Goal: Navigation & Orientation: Find specific page/section

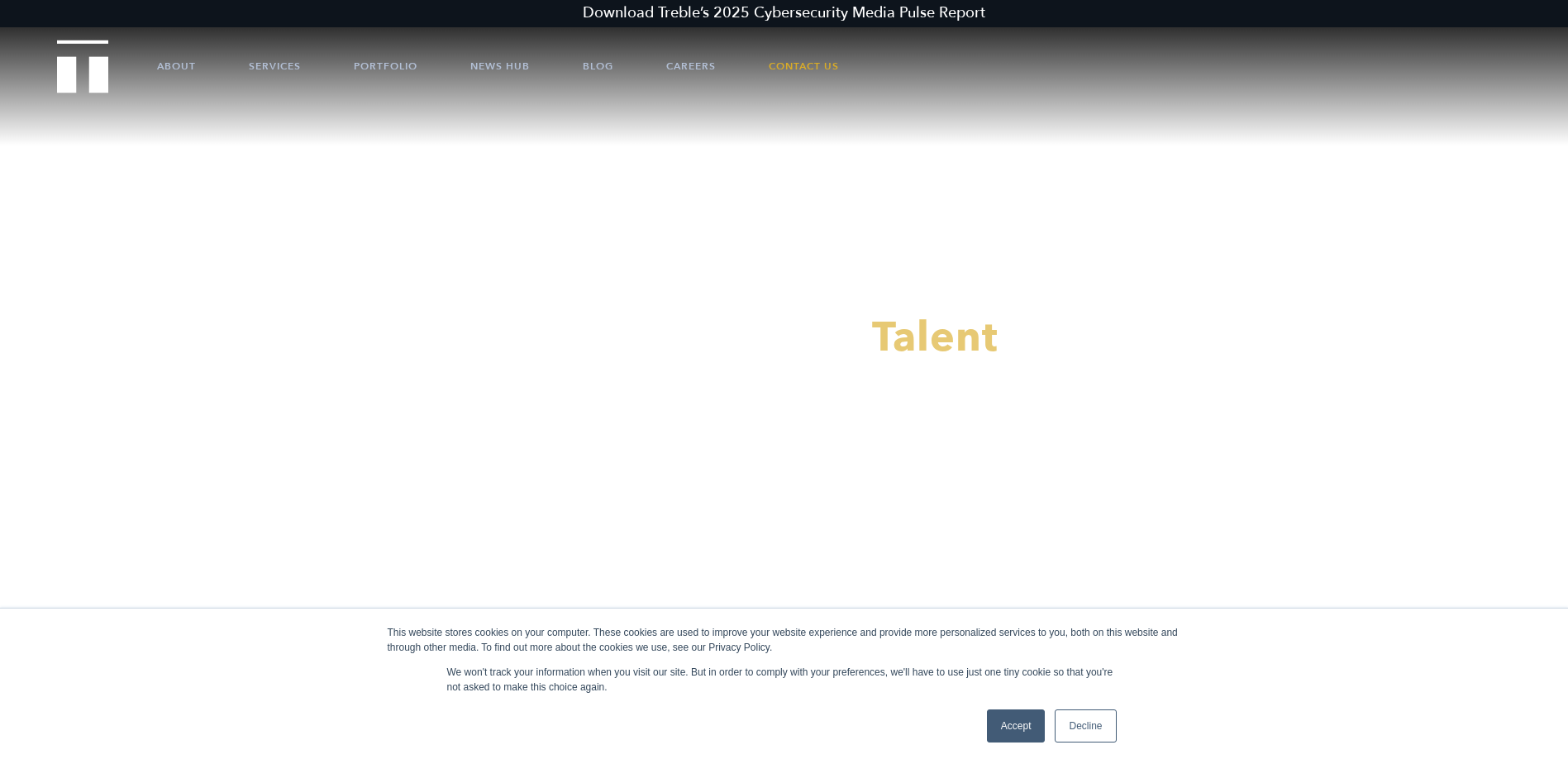
click at [1013, 738] on link "Accept" at bounding box center [1016, 725] width 59 height 33
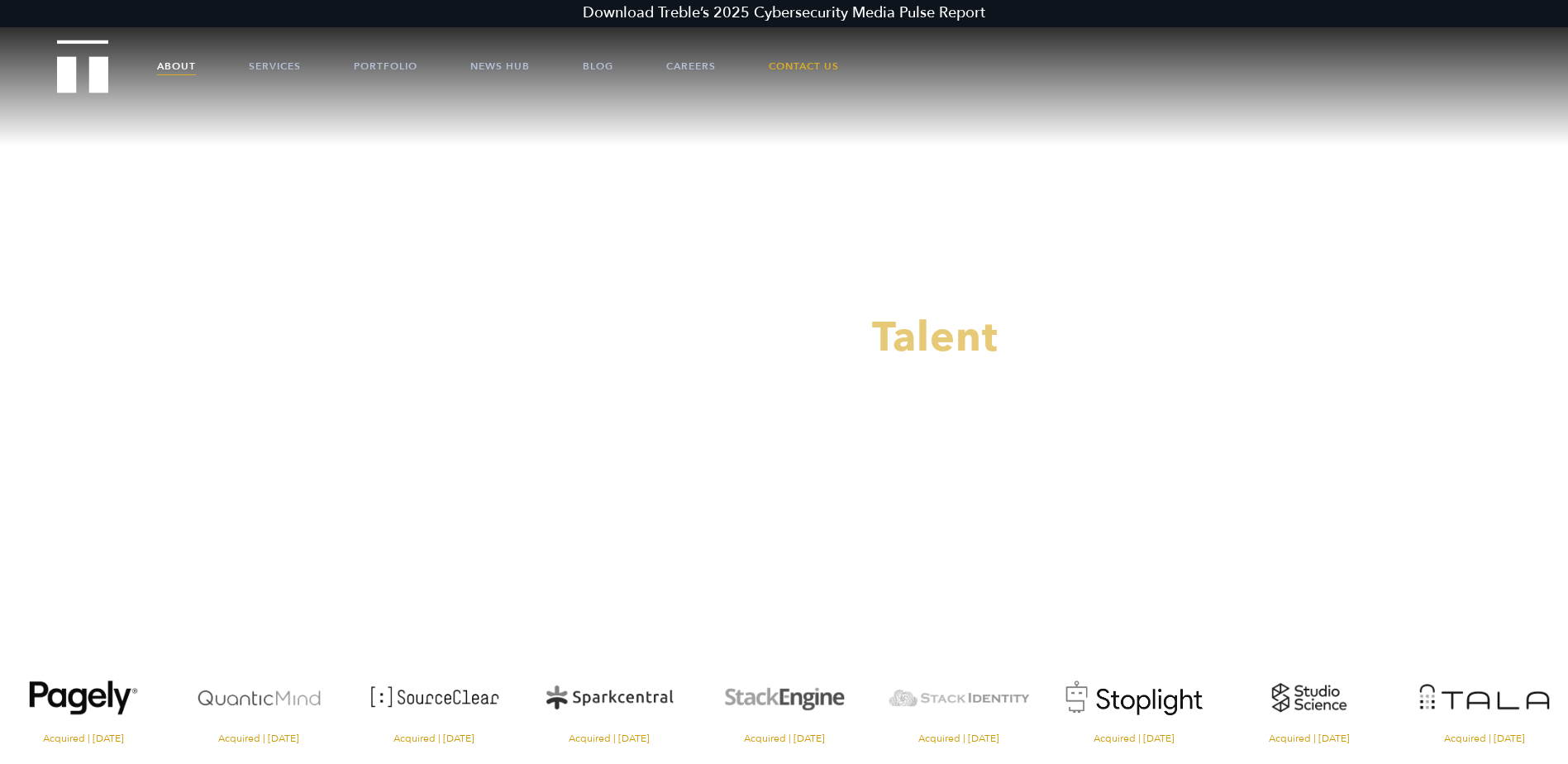
click at [165, 64] on link "About" at bounding box center [176, 66] width 39 height 50
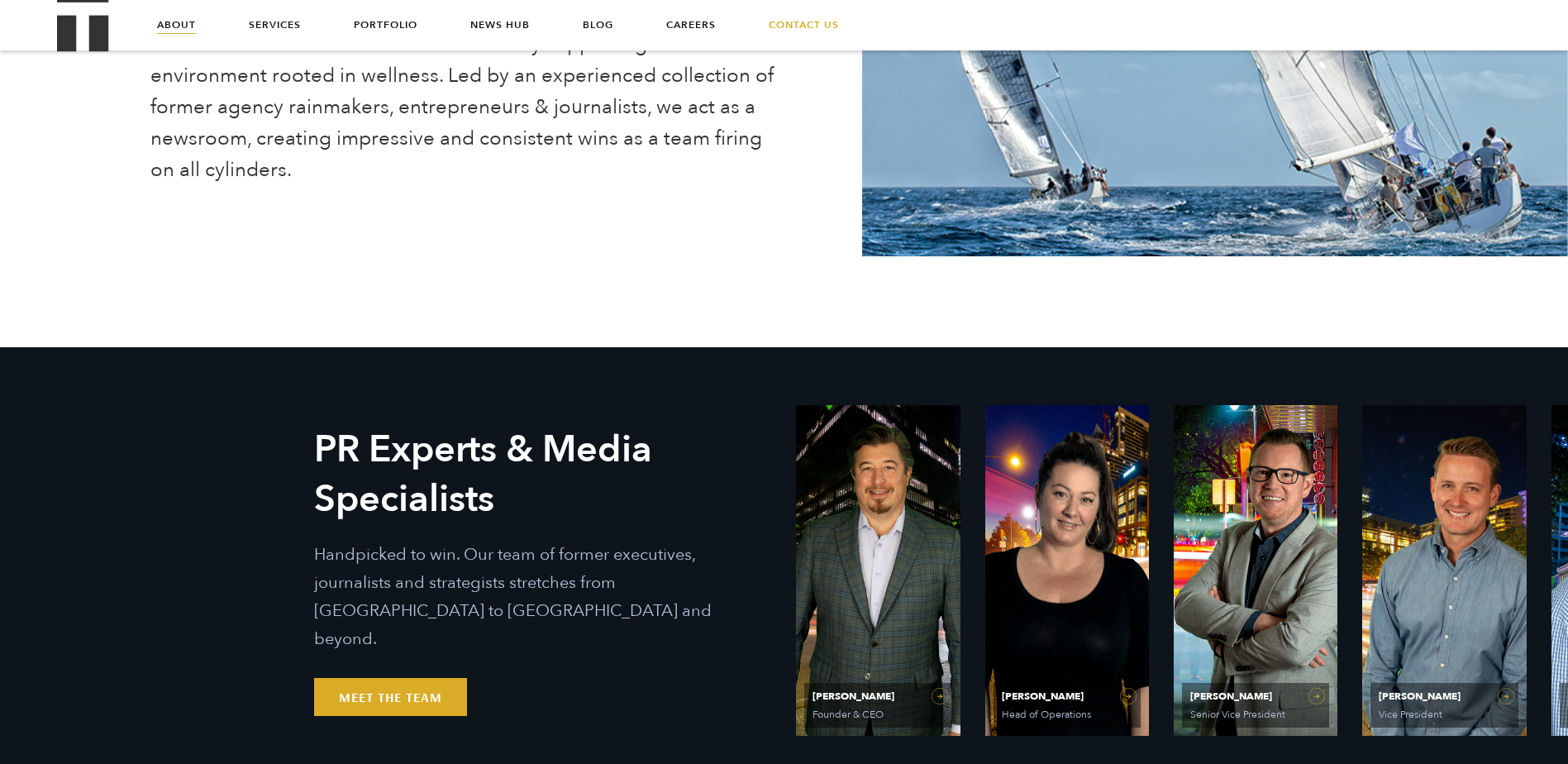
scroll to position [579, 0]
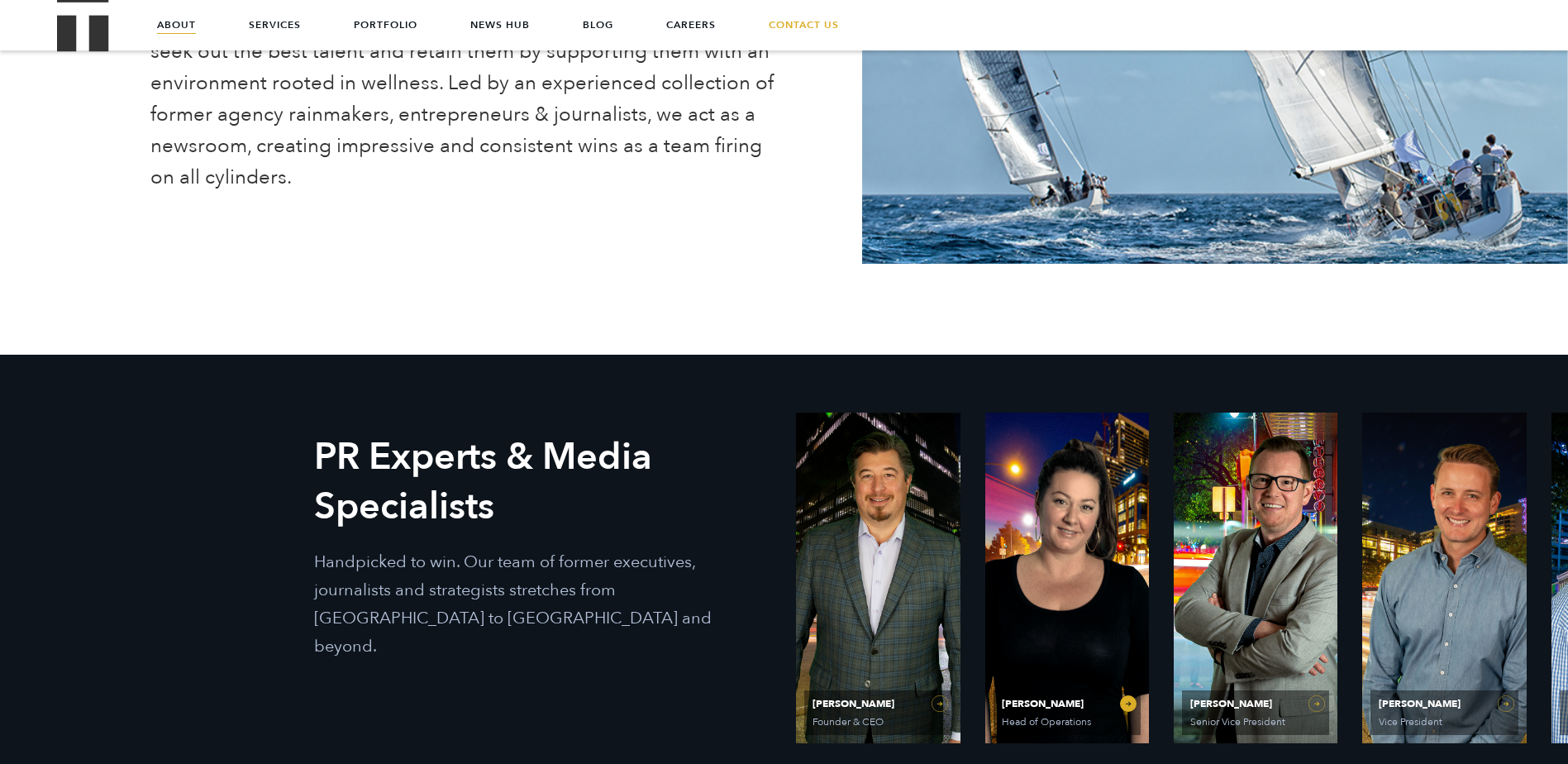
click at [1056, 704] on span "Olivia Gardner" at bounding box center [1067, 703] width 131 height 10
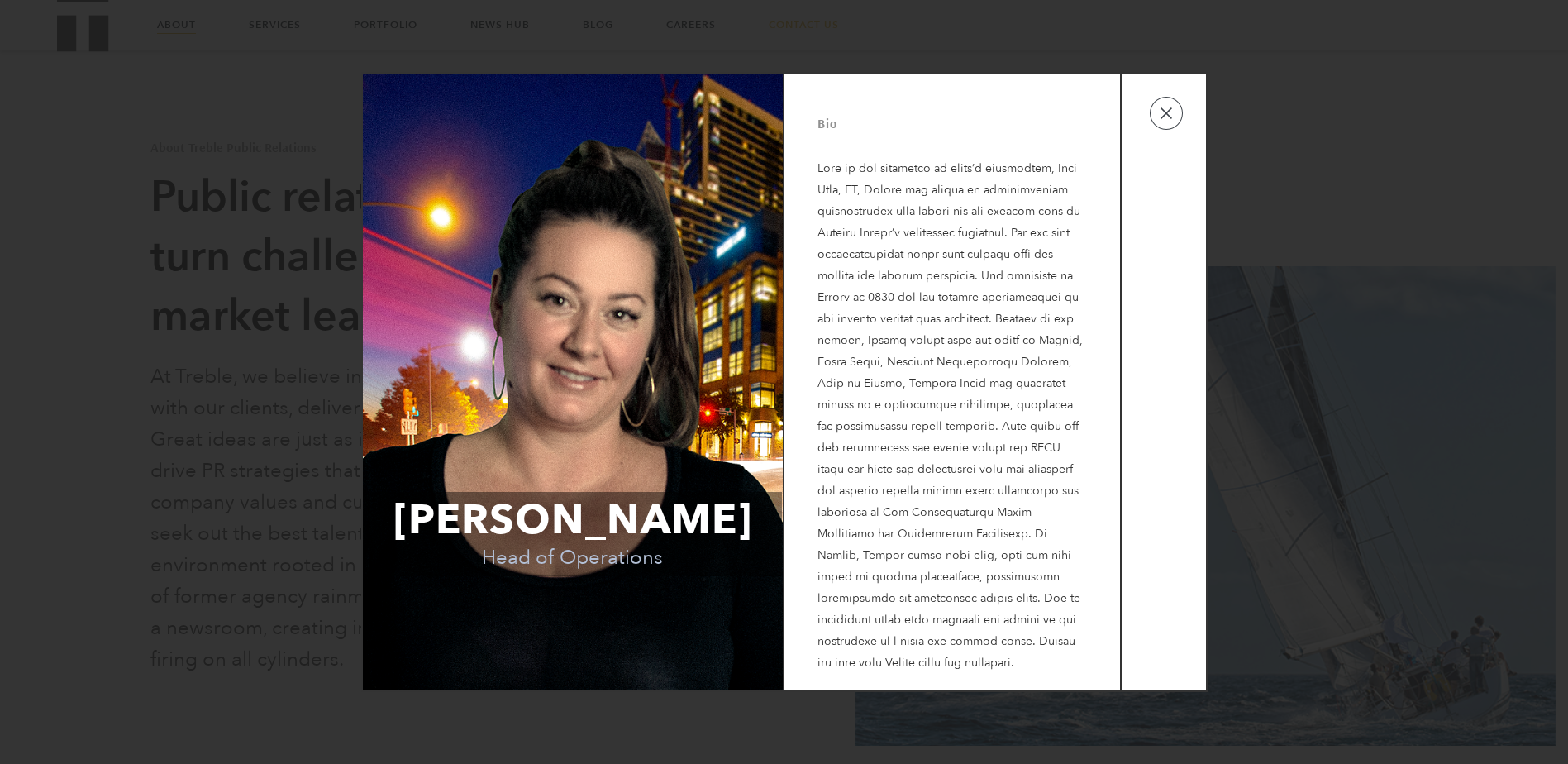
scroll to position [0, 0]
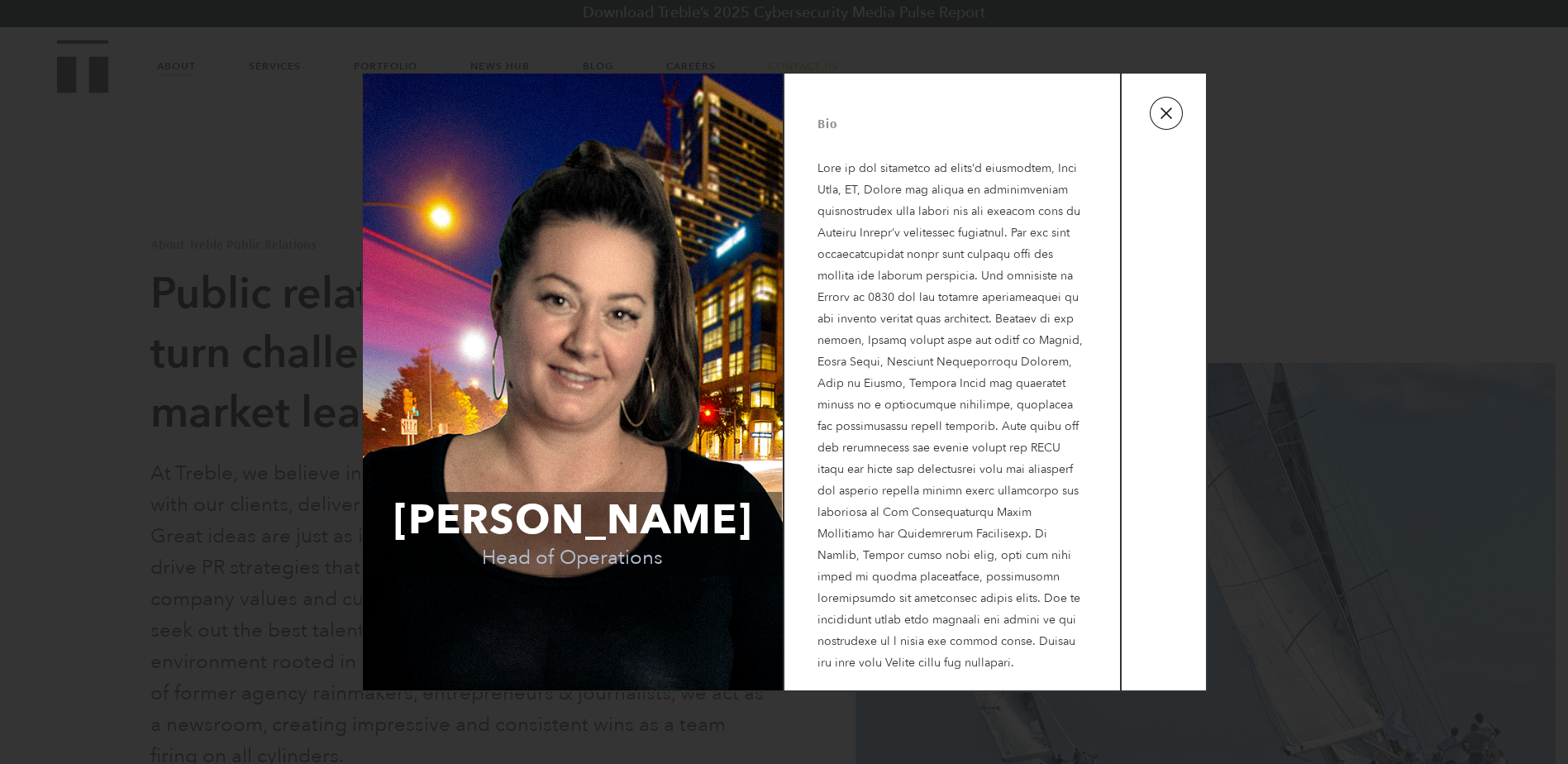
click at [1162, 130] on button "button" at bounding box center [1166, 113] width 33 height 33
